Goal: Task Accomplishment & Management: Use online tool/utility

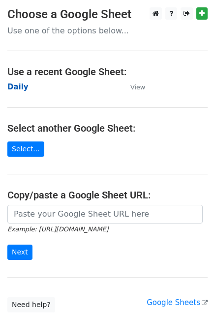
click at [22, 87] on strong "Daily" at bounding box center [17, 87] width 21 height 9
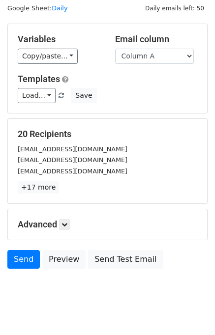
scroll to position [45, 0]
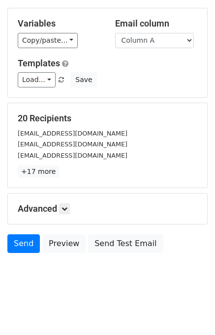
click at [74, 209] on h5 "Advanced" at bounding box center [107, 208] width 179 height 11
click at [70, 209] on link at bounding box center [64, 208] width 11 height 11
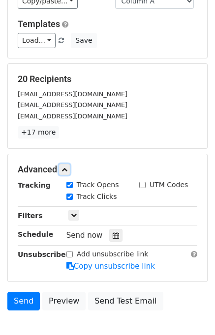
scroll to position [120, 0]
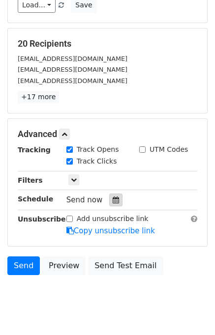
click at [113, 195] on div at bounding box center [115, 200] width 13 height 13
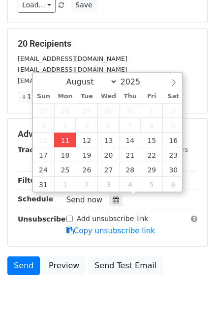
type input "2025-08-11 15:02"
type input "03"
type input "02"
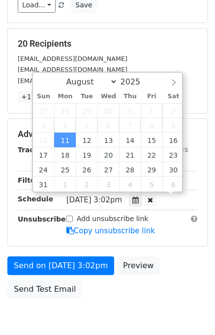
scroll to position [0, 0]
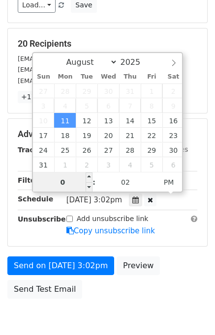
type input "03"
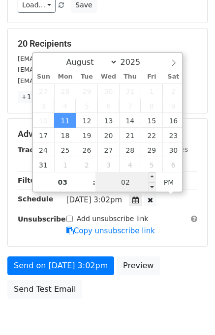
click at [114, 180] on input "02" at bounding box center [125, 182] width 60 height 20
type input "10"
type input "2025-08-11 15:10"
click at [183, 281] on div "Send on Aug 11 at 3:02pm Preview Send Test Email" at bounding box center [107, 279] width 215 height 47
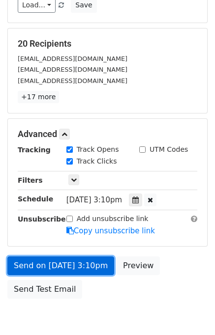
click at [49, 261] on link "Send on Aug 11 at 3:10pm" at bounding box center [60, 265] width 107 height 19
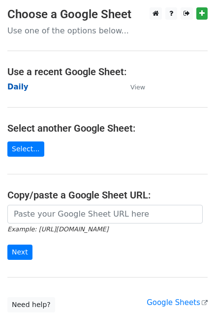
click at [20, 86] on strong "Daily" at bounding box center [17, 87] width 21 height 9
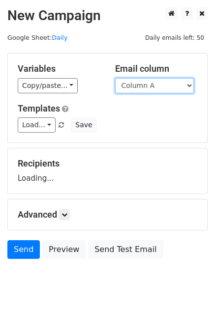
click at [136, 88] on select "Column A Column B Column C" at bounding box center [154, 85] width 79 height 15
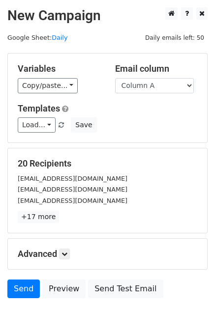
click at [138, 114] on div "Templates Load... No templates saved Save" at bounding box center [107, 118] width 194 height 30
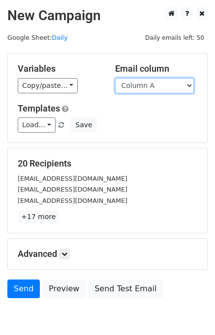
click at [136, 89] on select "Column A Column B Column C" at bounding box center [154, 85] width 79 height 15
select select "Column B"
click at [115, 78] on select "Column A Column B Column C" at bounding box center [154, 85] width 79 height 15
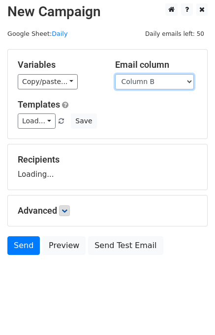
scroll to position [6, 0]
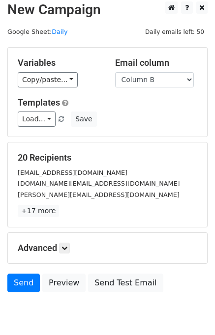
click at [67, 240] on div "Advanced Tracking Track Opens UTM Codes Track Clicks Filters Only include sprea…" at bounding box center [107, 248] width 199 height 30
click at [60, 250] on h5 "Advanced" at bounding box center [107, 248] width 179 height 11
click at [67, 248] on icon at bounding box center [64, 248] width 6 height 6
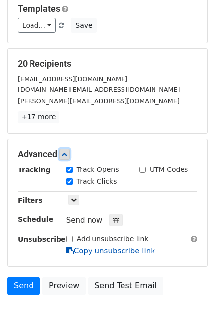
scroll to position [134, 0]
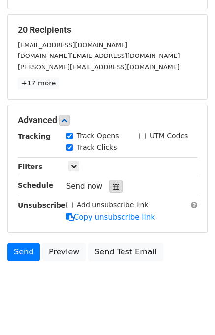
click at [109, 185] on div at bounding box center [115, 186] width 13 height 13
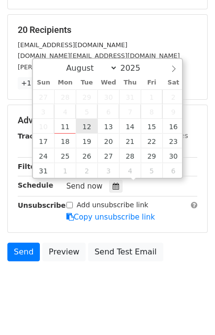
type input "2025-08-12 12:00"
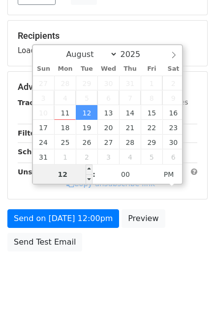
scroll to position [125, 0]
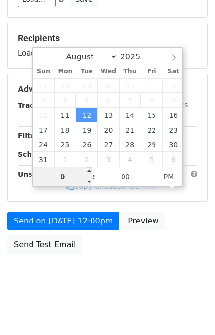
type input "02"
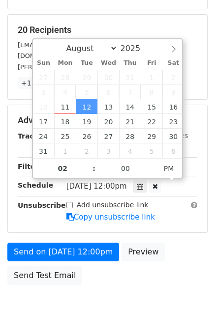
type input "2025-08-12 14:00"
click at [177, 250] on div "Send on Aug 12 at 12:00pm Preview Send Test Email" at bounding box center [107, 266] width 215 height 47
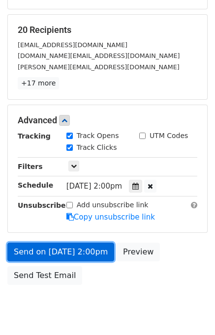
click at [72, 246] on link "Send on Aug 12 at 2:00pm" at bounding box center [60, 252] width 107 height 19
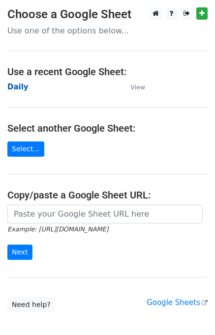
click at [23, 85] on strong "Daily" at bounding box center [17, 87] width 21 height 9
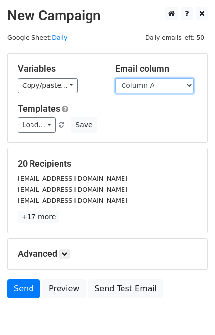
click at [168, 86] on select "Column A Column B Column C" at bounding box center [154, 85] width 79 height 15
select select "Column C"
click at [115, 78] on select "Column A Column B Column C" at bounding box center [154, 85] width 79 height 15
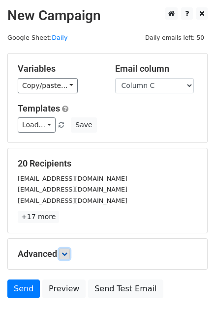
click at [65, 252] on icon at bounding box center [64, 254] width 6 height 6
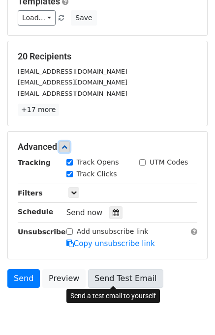
scroll to position [141, 0]
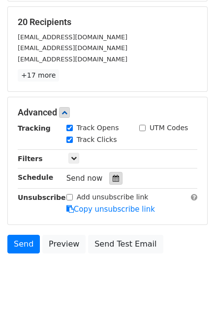
click at [116, 176] on div at bounding box center [115, 178] width 13 height 13
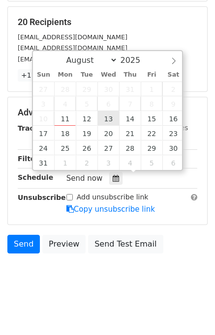
type input "2025-08-13 12:00"
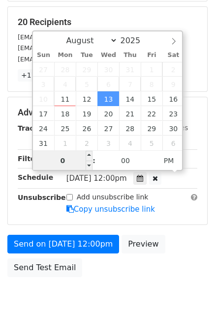
type input "03"
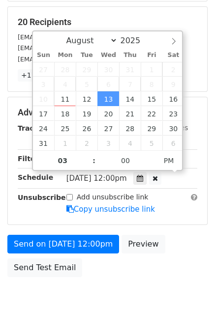
type input "2025-08-13 15:00"
click at [194, 274] on div "Send on Aug 13 at 12:00pm Preview Send Test Email" at bounding box center [107, 258] width 215 height 47
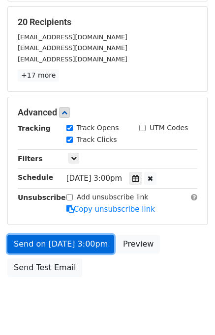
click at [69, 241] on link "Send on Aug 13 at 3:00pm" at bounding box center [60, 244] width 107 height 19
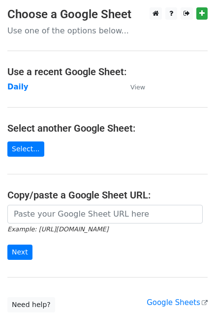
click at [22, 91] on td "Daily" at bounding box center [63, 87] width 113 height 11
click at [18, 85] on strong "Daily" at bounding box center [17, 87] width 21 height 9
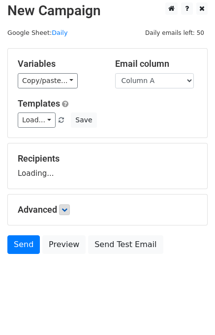
scroll to position [6, 0]
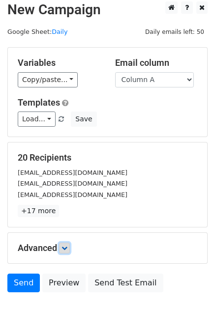
click at [65, 249] on icon at bounding box center [64, 248] width 6 height 6
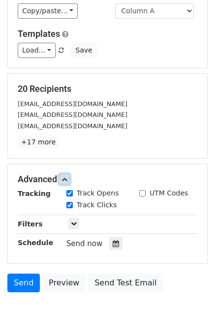
scroll to position [125, 0]
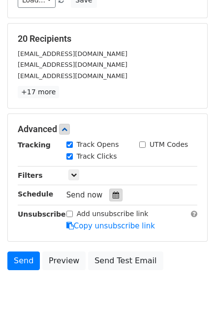
click at [109, 197] on div at bounding box center [115, 195] width 13 height 13
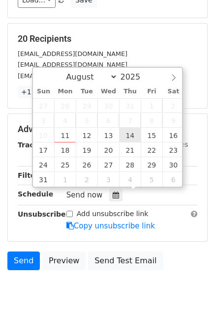
type input "[DATE] 12:00"
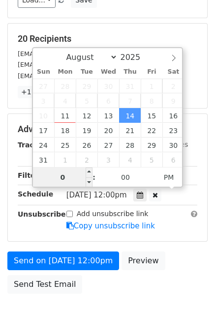
type input "04"
type input "2025-08-14 16:00"
click at [168, 251] on div "Send on Aug 14 at 12:00pm Preview Send Test Email" at bounding box center [107, 274] width 215 height 47
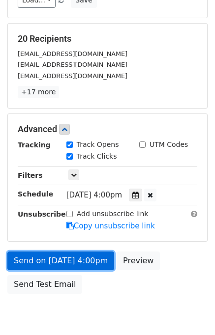
click at [67, 255] on link "Send on Aug 14 at 4:00pm" at bounding box center [60, 260] width 107 height 19
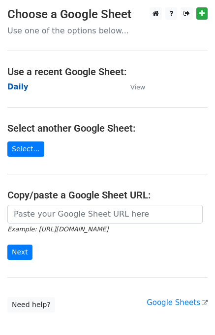
click at [20, 91] on strong "Daily" at bounding box center [17, 87] width 21 height 9
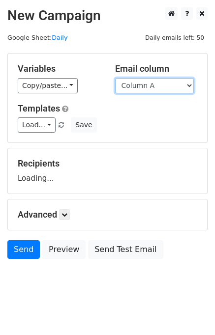
click at [147, 83] on select "Column A Column B Column C" at bounding box center [154, 85] width 79 height 15
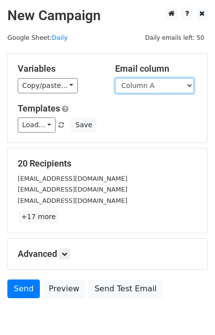
click at [141, 84] on select "Column A Column B Column C" at bounding box center [154, 85] width 79 height 15
select select "Column B"
click at [115, 78] on select "Column A Column B Column C" at bounding box center [154, 85] width 79 height 15
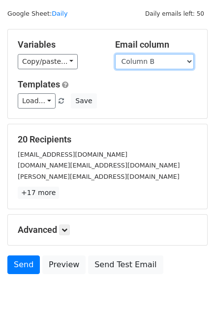
scroll to position [45, 0]
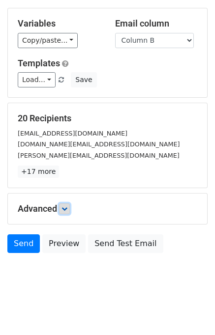
click at [67, 209] on icon at bounding box center [64, 209] width 6 height 6
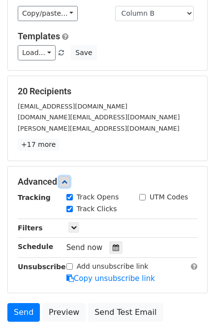
scroll to position [114, 0]
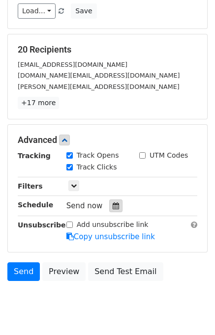
click at [112, 205] on icon at bounding box center [115, 205] width 6 height 7
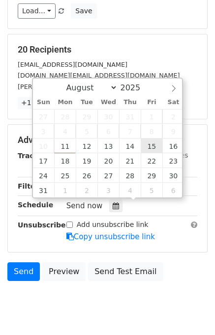
type input "2025-08-15 12:00"
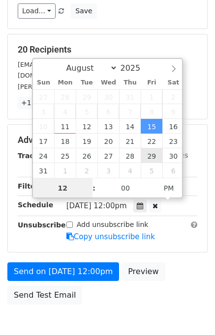
scroll to position [0, 0]
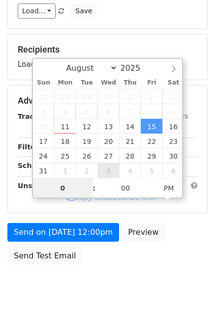
type input "05"
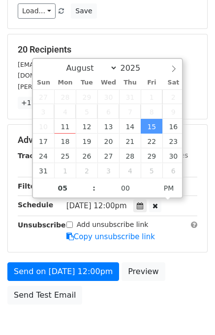
type input "2025-08-15 17:00"
click at [166, 239] on div "Add unsubscribe link Copy unsubscribe link" at bounding box center [131, 231] width 145 height 23
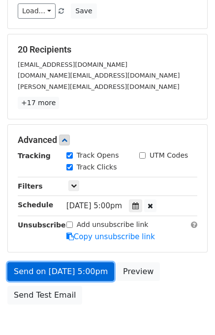
click at [17, 270] on link "Send on Aug 15 at 5:00pm" at bounding box center [60, 271] width 107 height 19
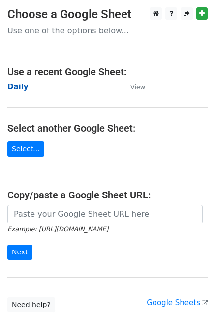
click at [23, 88] on strong "Daily" at bounding box center [17, 87] width 21 height 9
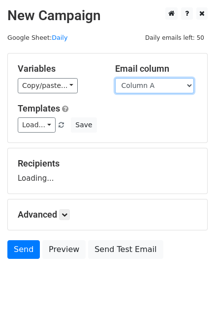
click at [154, 89] on select "Column A Column B Column C" at bounding box center [154, 85] width 79 height 15
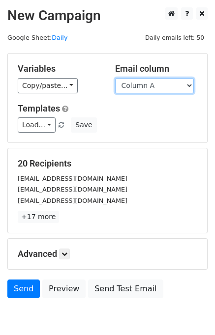
click at [152, 87] on select "Column A Column B Column C" at bounding box center [154, 85] width 79 height 15
select select "Column C"
click at [115, 78] on select "Column A Column B Column C" at bounding box center [154, 85] width 79 height 15
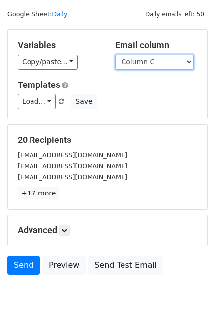
scroll to position [45, 0]
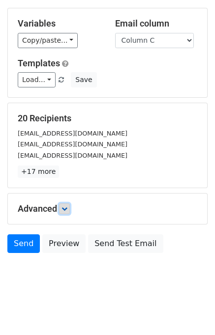
click at [70, 207] on link at bounding box center [64, 208] width 11 height 11
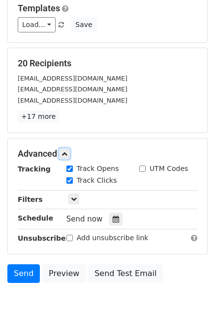
scroll to position [137, 0]
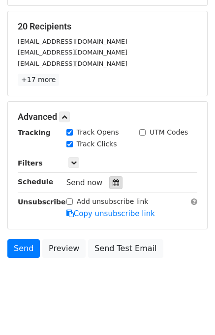
click at [112, 183] on icon at bounding box center [115, 182] width 6 height 7
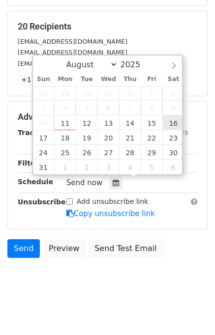
type input "[DATE] 12:00"
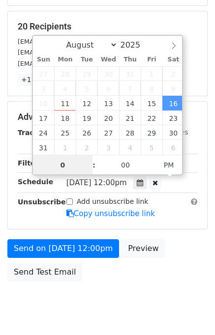
type input "06"
type input "[DATE] 18:00"
click at [190, 252] on div "Send on [DATE] 12:00pm Preview Send Test Email" at bounding box center [107, 262] width 215 height 47
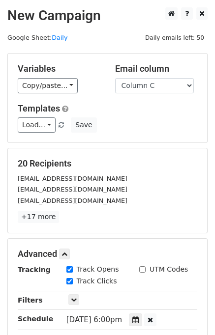
scroll to position [165, 0]
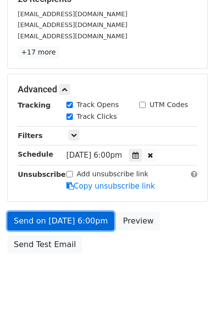
click at [71, 217] on link "Send on [DATE] 6:00pm" at bounding box center [60, 221] width 107 height 19
